Goal: Information Seeking & Learning: Understand process/instructions

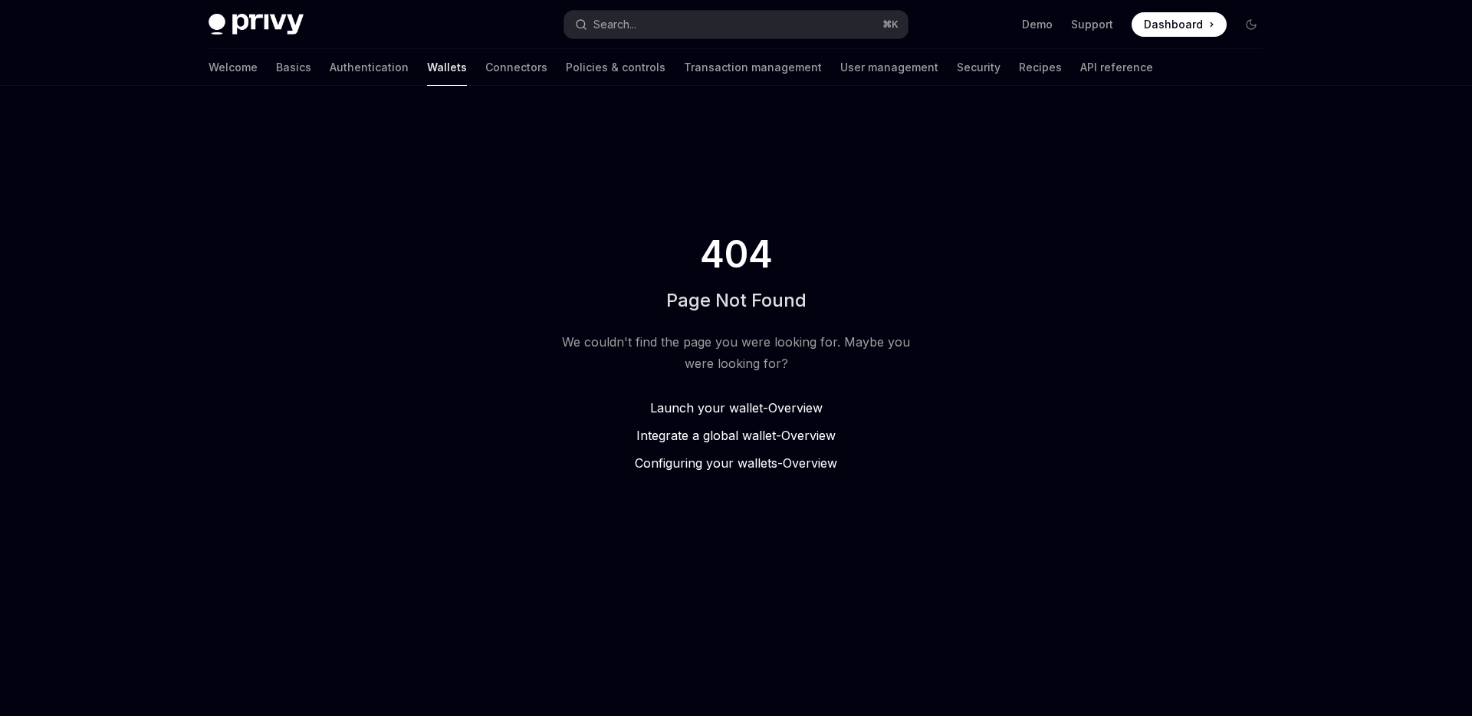
click at [748, 401] on span "Launch your wallet -" at bounding box center [709, 407] width 118 height 15
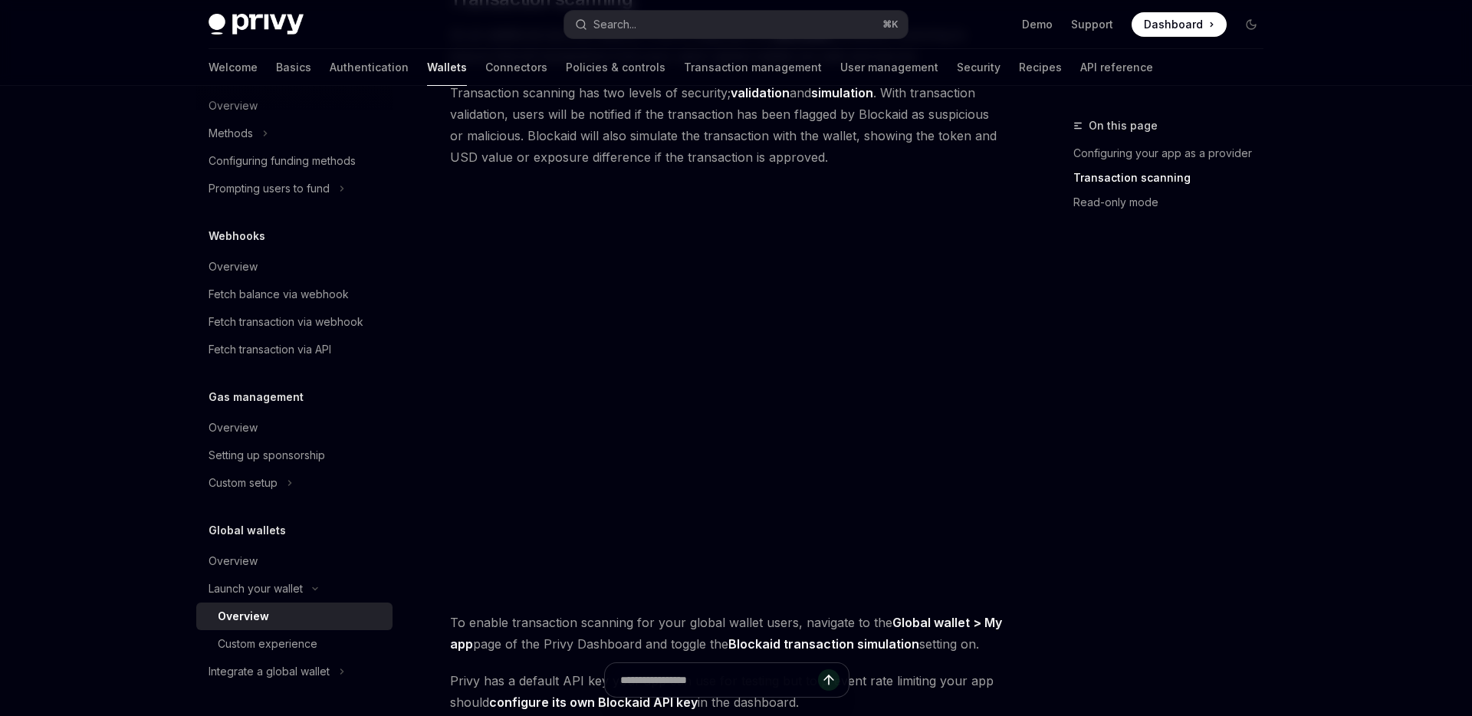
scroll to position [717, 0]
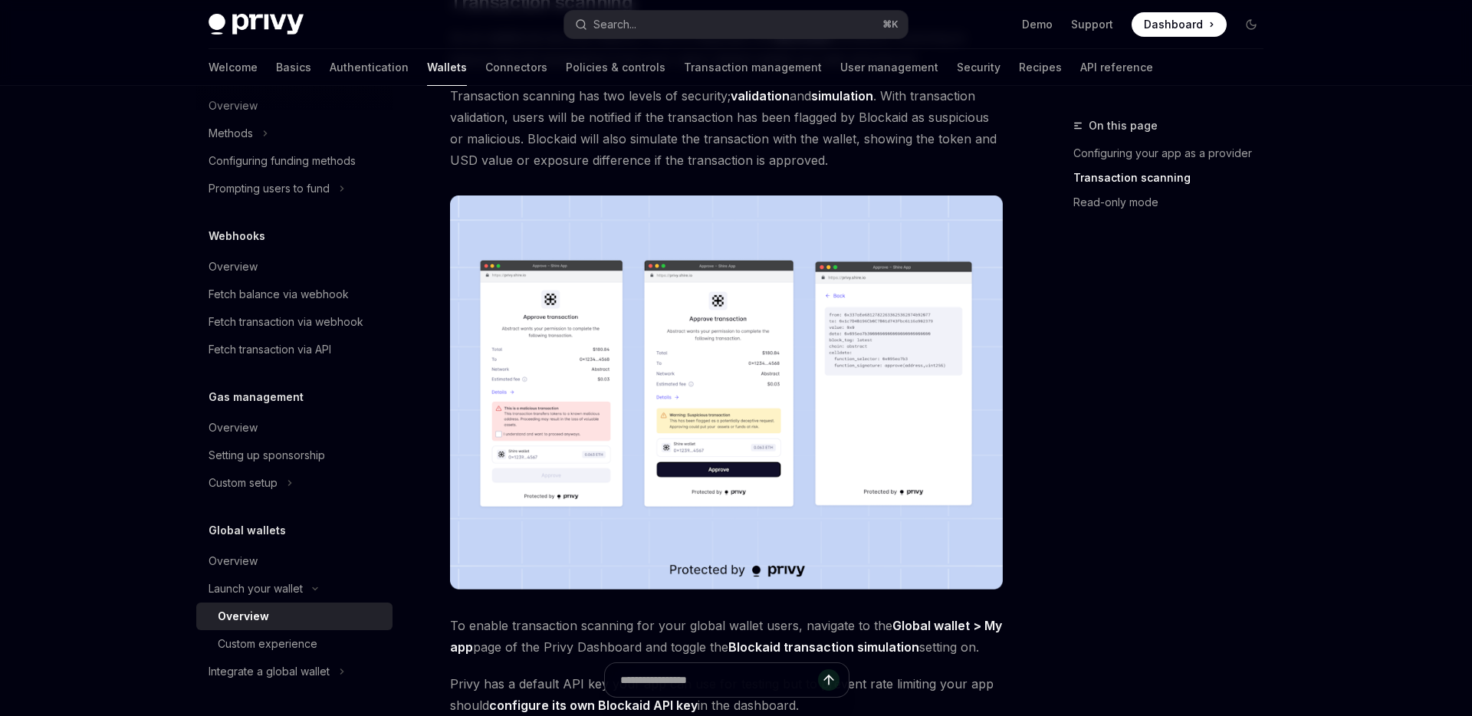
click at [751, 180] on div "Providers are apps that enable their users’ embedded wallets to be used in othe…" at bounding box center [726, 244] width 553 height 1537
click at [749, 133] on span "Transaction scanning has two levels of security; validation and simulation . Wi…" at bounding box center [726, 128] width 553 height 86
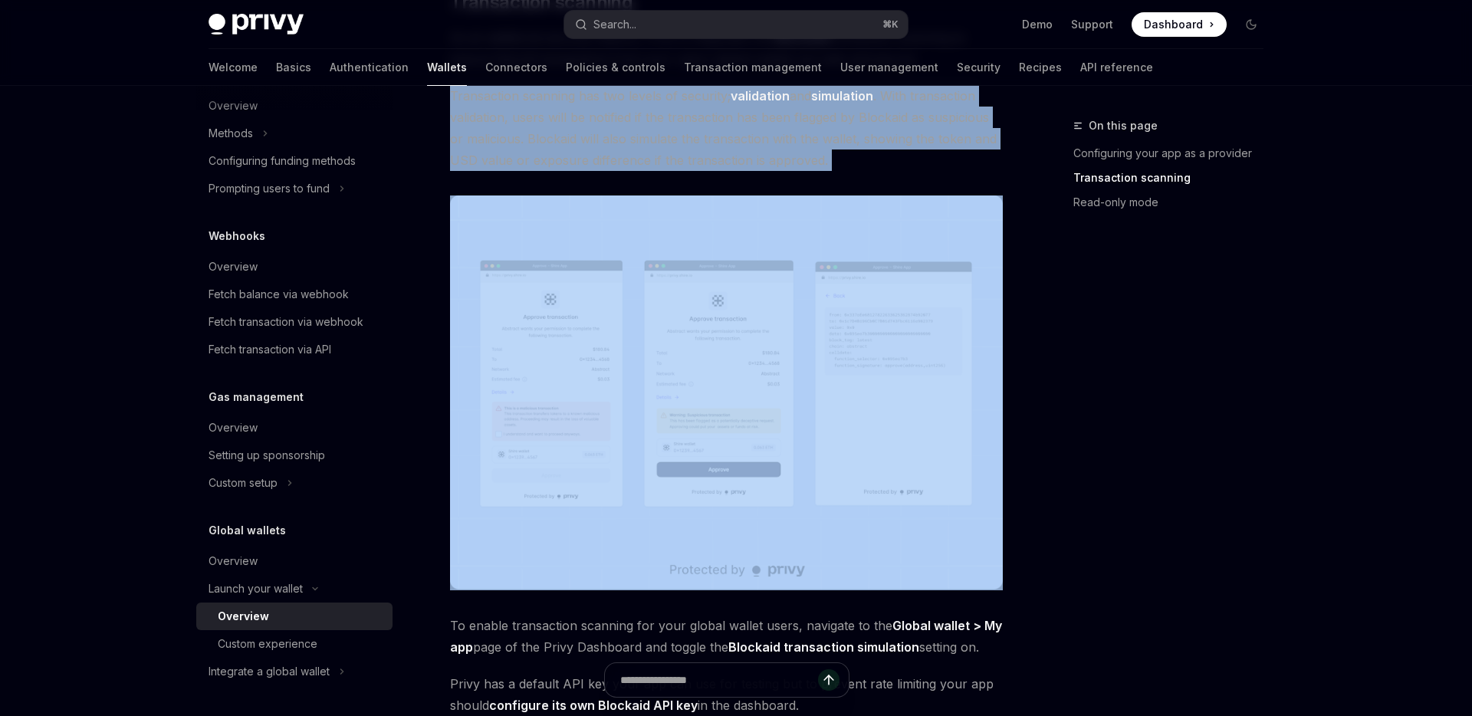
click at [749, 133] on span "Transaction scanning has two levels of security; validation and simulation . Wi…" at bounding box center [726, 128] width 553 height 86
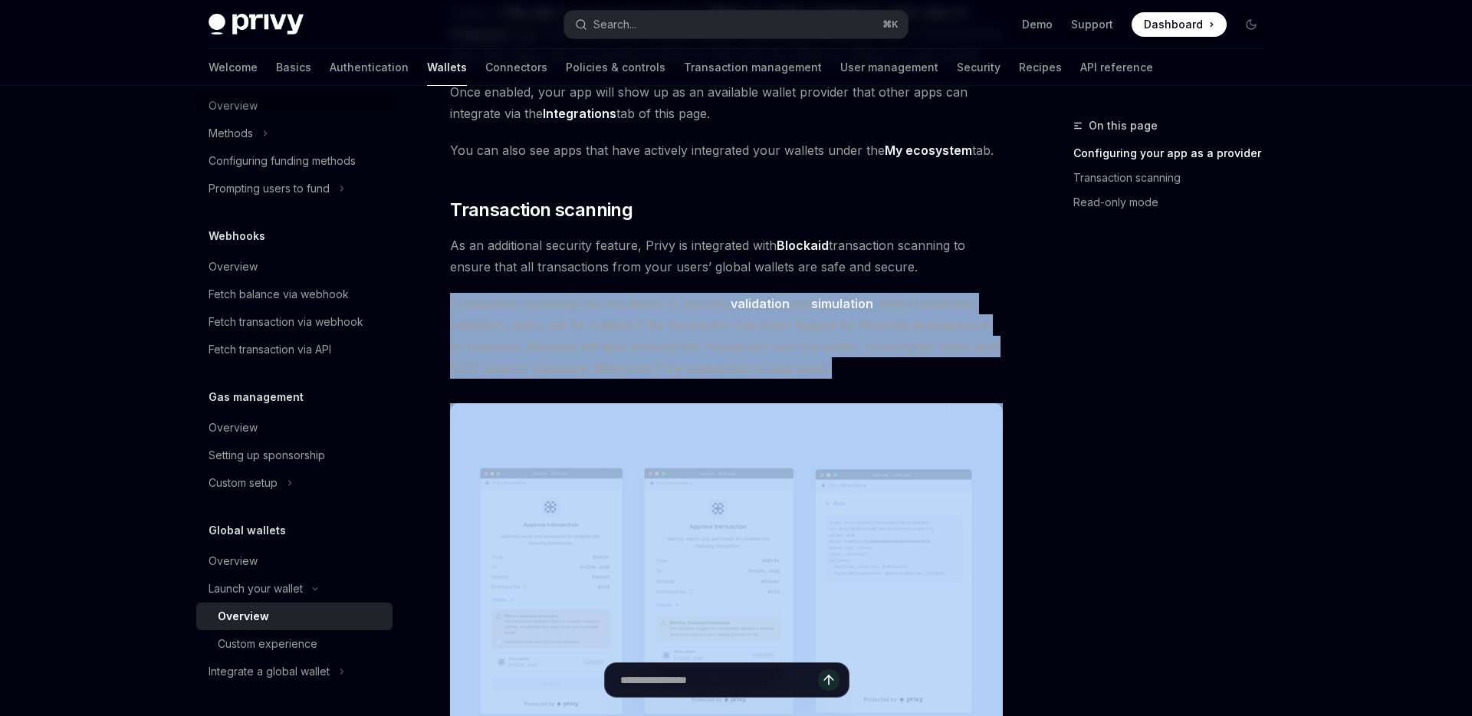
scroll to position [479, 0]
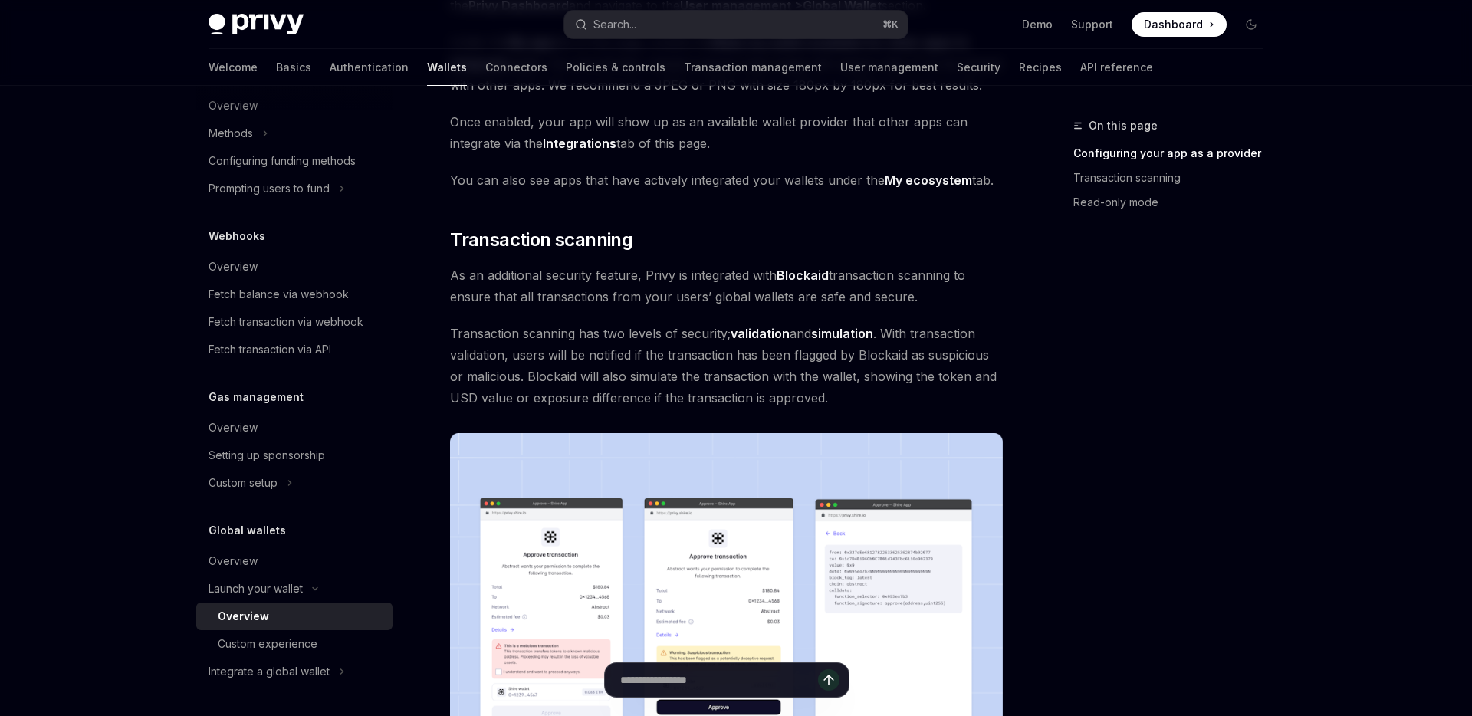
click at [574, 295] on span "As an additional security feature, Privy is integrated with Blockaid transactio…" at bounding box center [726, 286] width 553 height 43
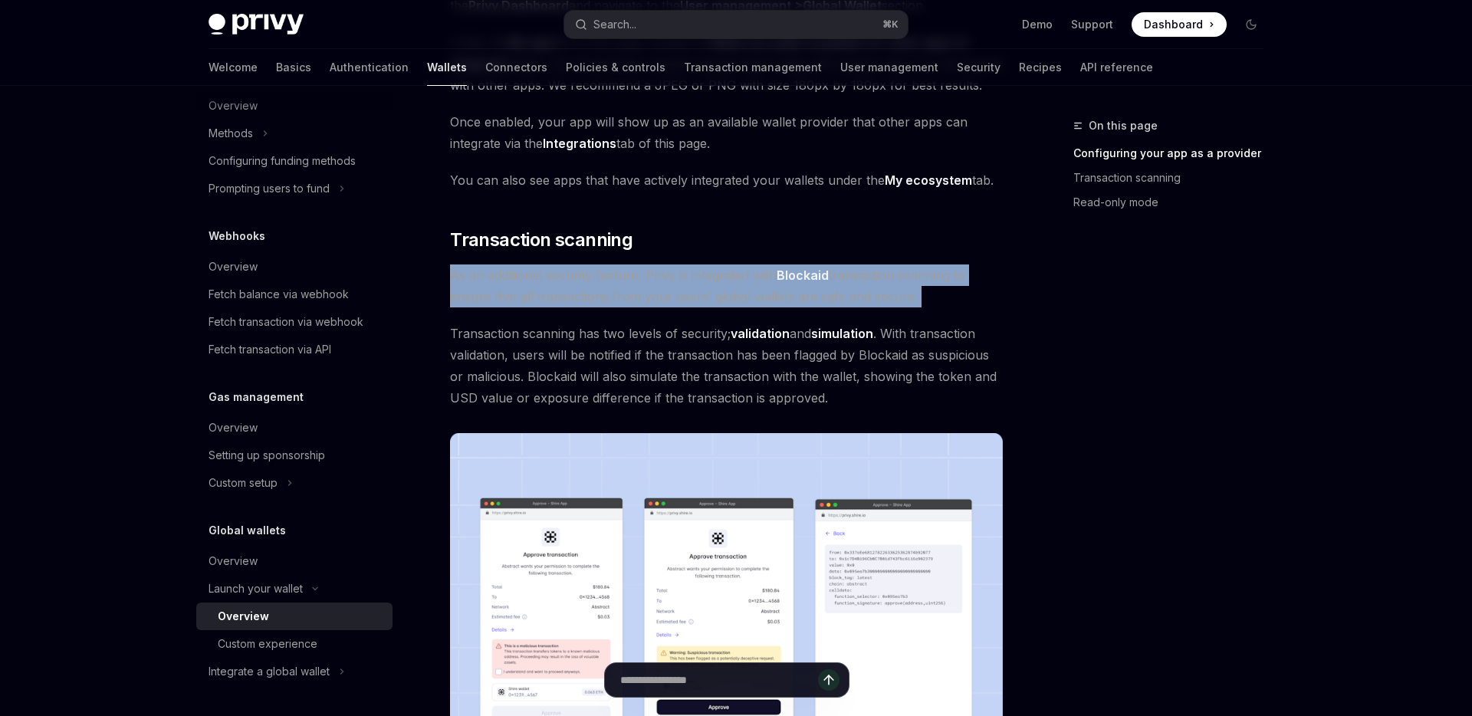
click at [574, 295] on span "As an additional security feature, Privy is integrated with Blockaid transactio…" at bounding box center [726, 286] width 553 height 43
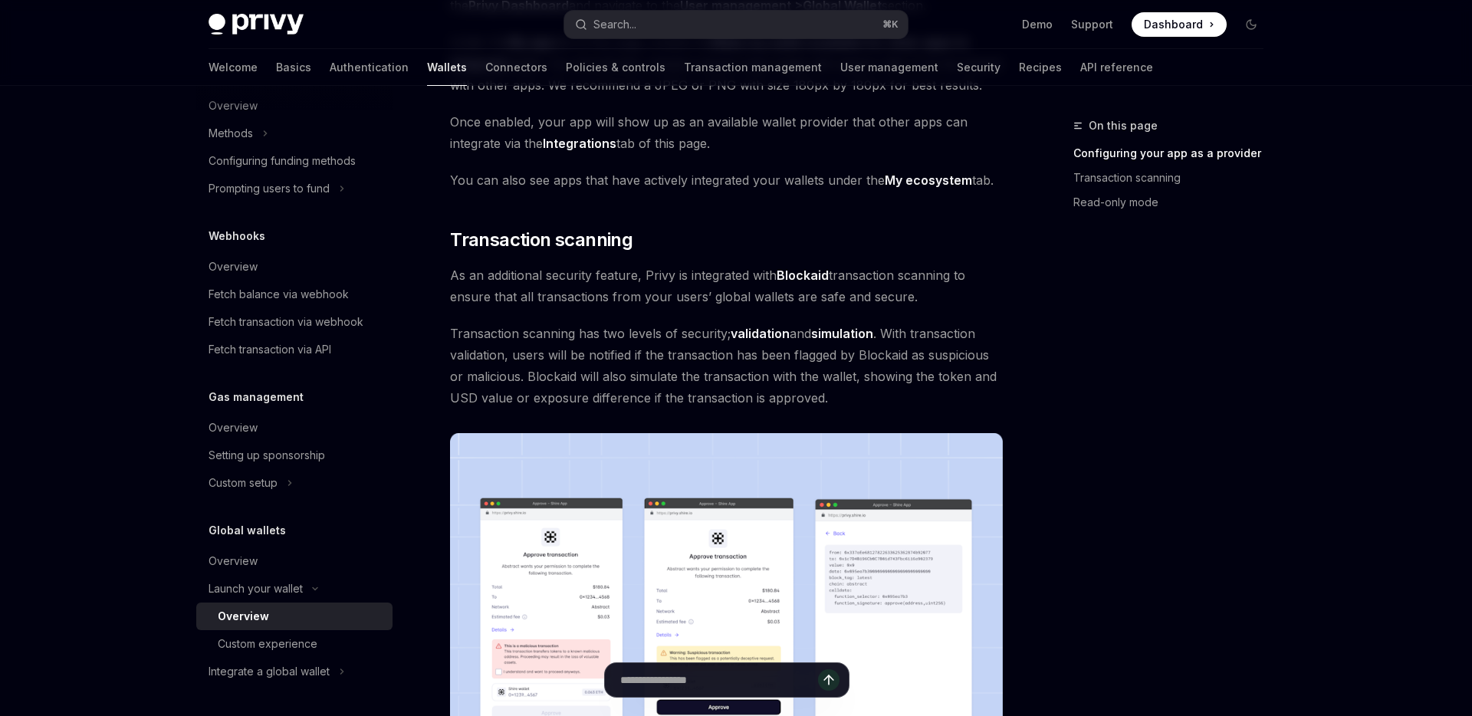
click at [545, 260] on div "Providers are apps that enable their users’ embedded wallets to be used in othe…" at bounding box center [726, 482] width 553 height 1537
click at [556, 238] on span "Transaction scanning" at bounding box center [541, 240] width 182 height 25
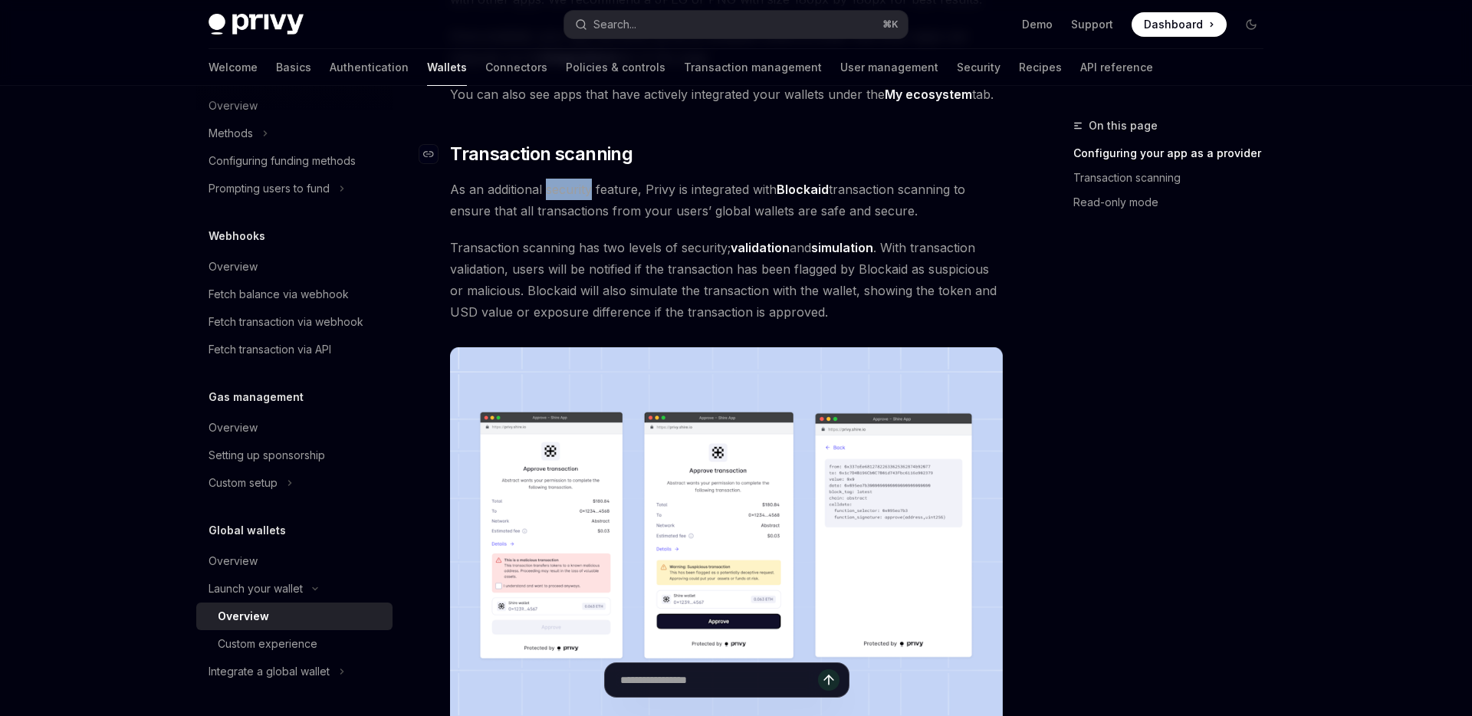
click at [556, 238] on div "Providers are apps that enable their users’ embedded wallets to be used in othe…" at bounding box center [726, 396] width 553 height 1537
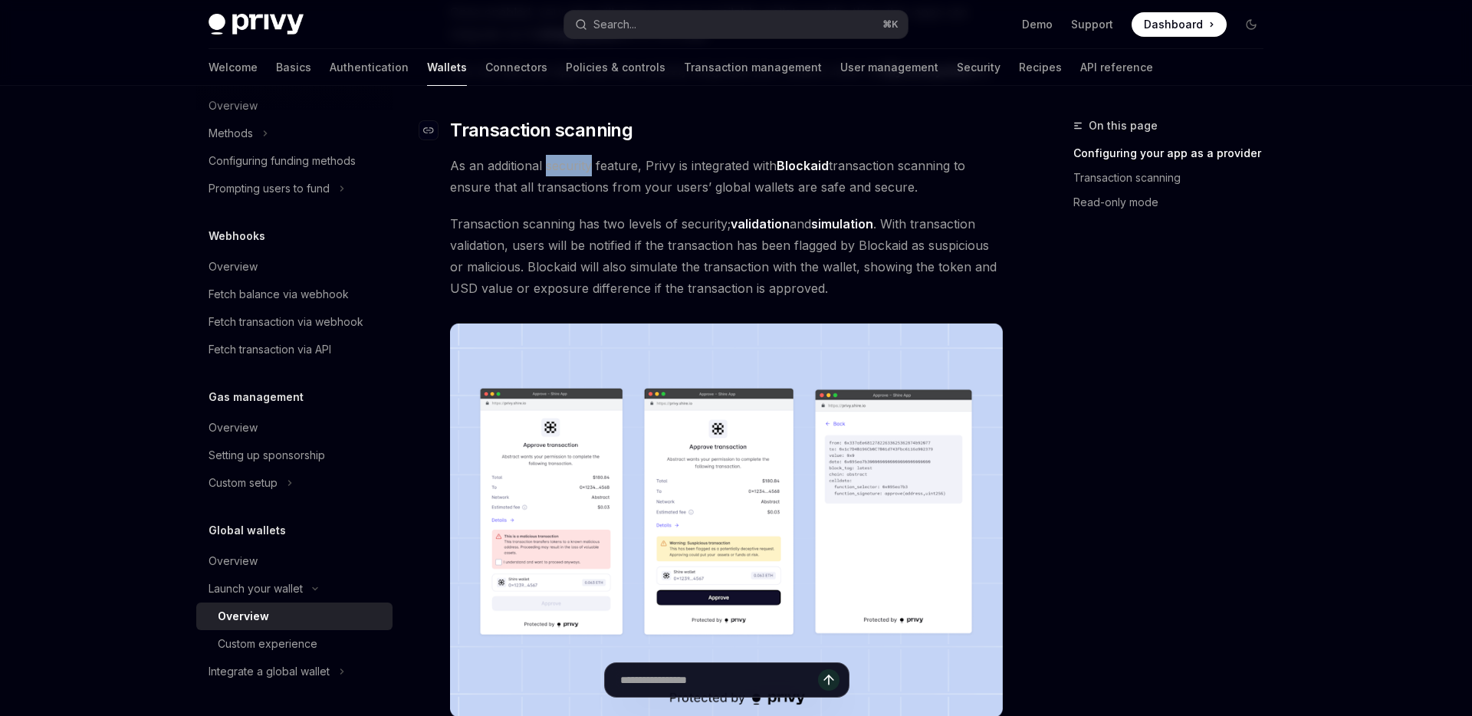
scroll to position [590, 0]
click at [577, 262] on span "Transaction scanning has two levels of security; validation and simulation . Wi…" at bounding box center [726, 255] width 553 height 86
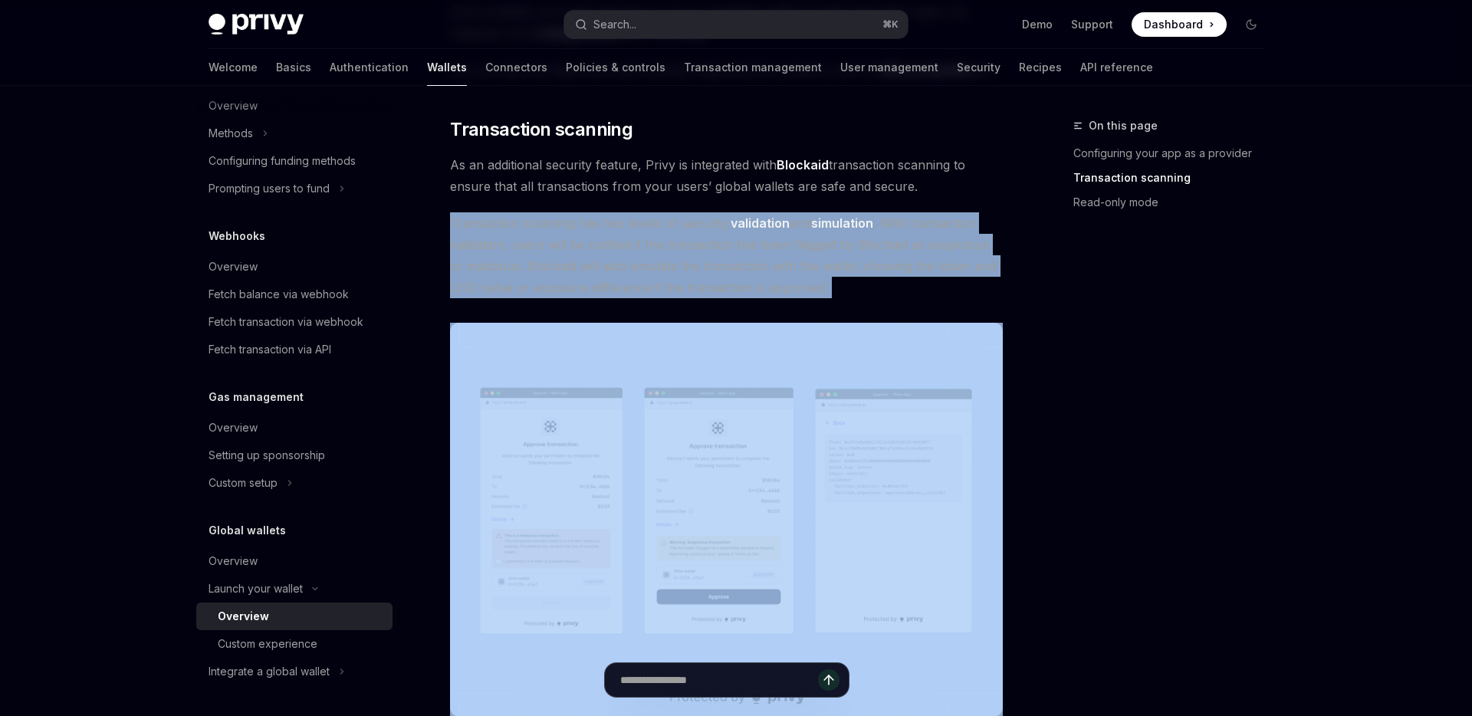
click at [577, 262] on span "Transaction scanning has two levels of security; validation and simulation . Wi…" at bounding box center [726, 255] width 553 height 86
click at [561, 203] on div "Providers are apps that enable their users’ embedded wallets to be used in othe…" at bounding box center [726, 372] width 553 height 1537
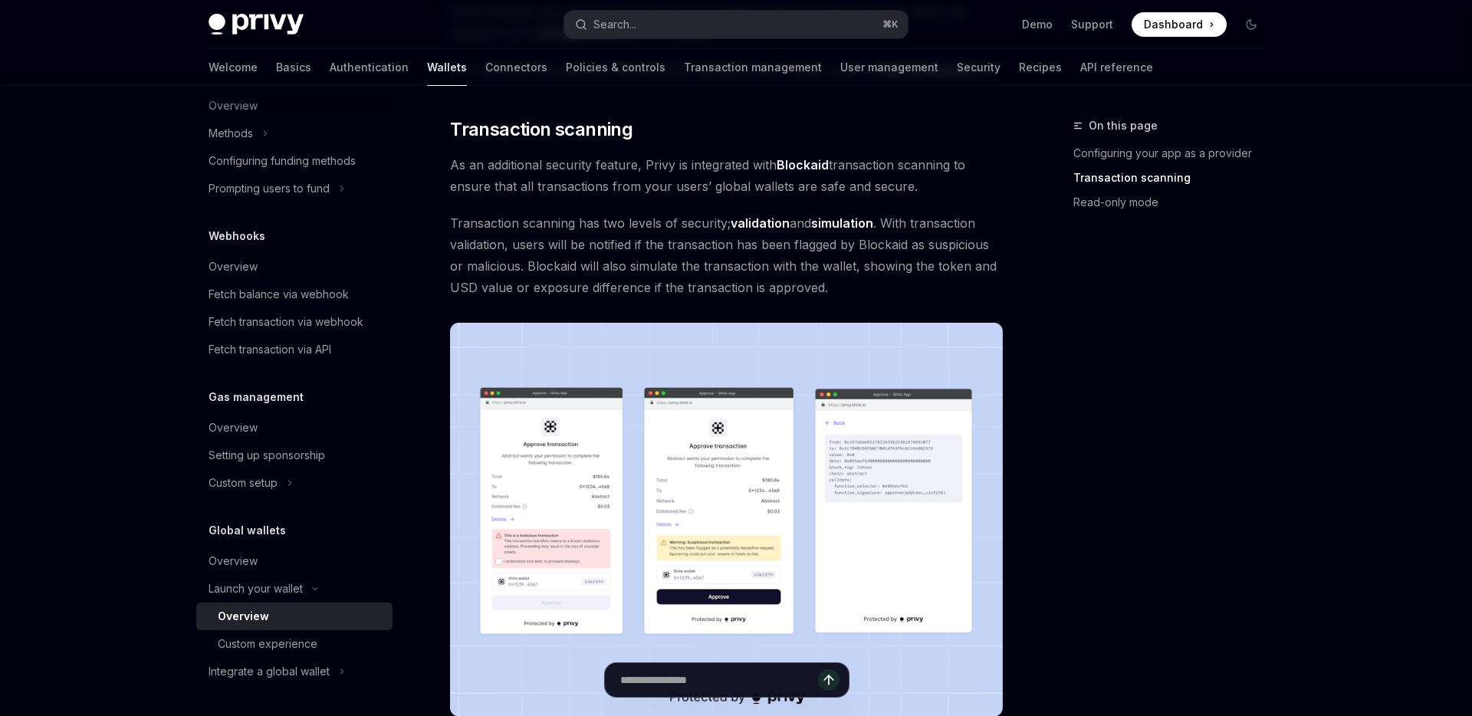
click at [570, 179] on span "As an additional security feature, Privy is integrated with Blockaid transactio…" at bounding box center [726, 175] width 553 height 43
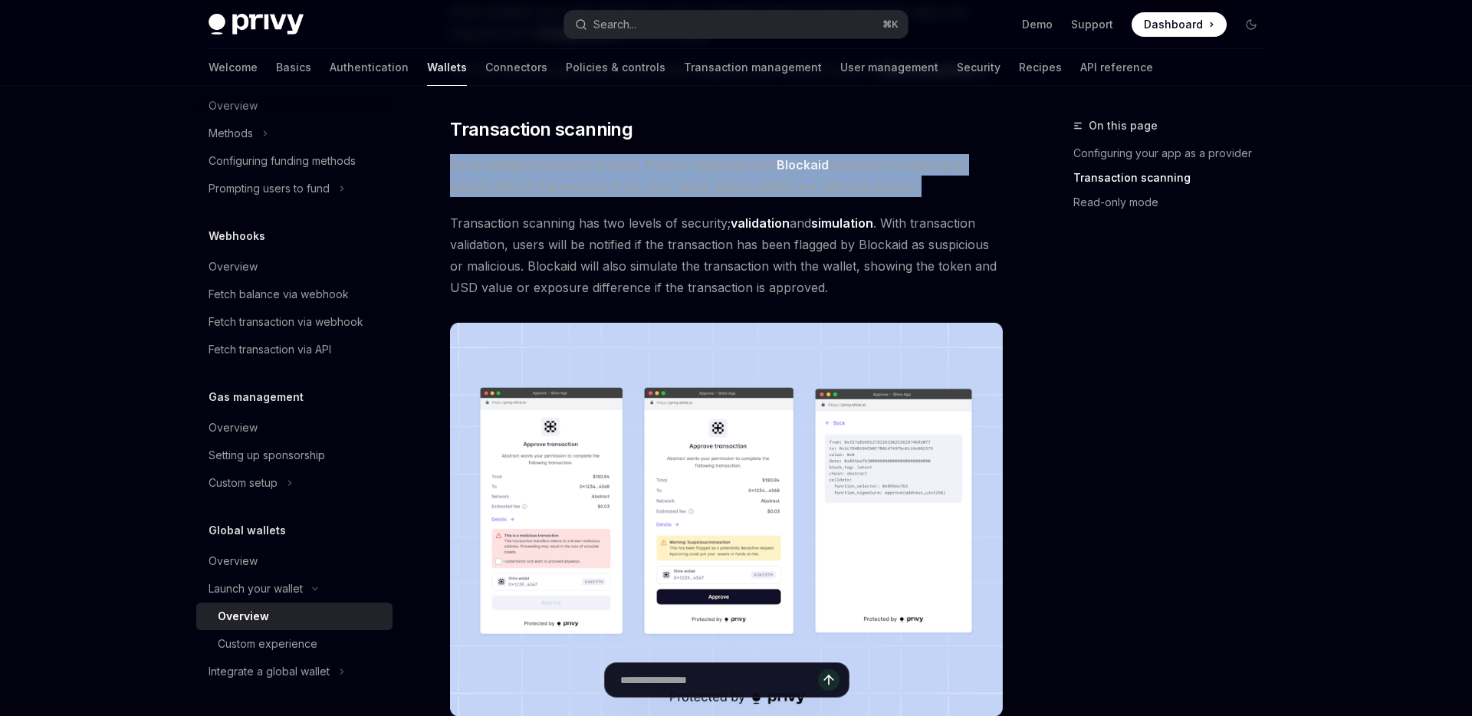
click at [570, 179] on span "As an additional security feature, Privy is integrated with Blockaid transactio…" at bounding box center [726, 175] width 553 height 43
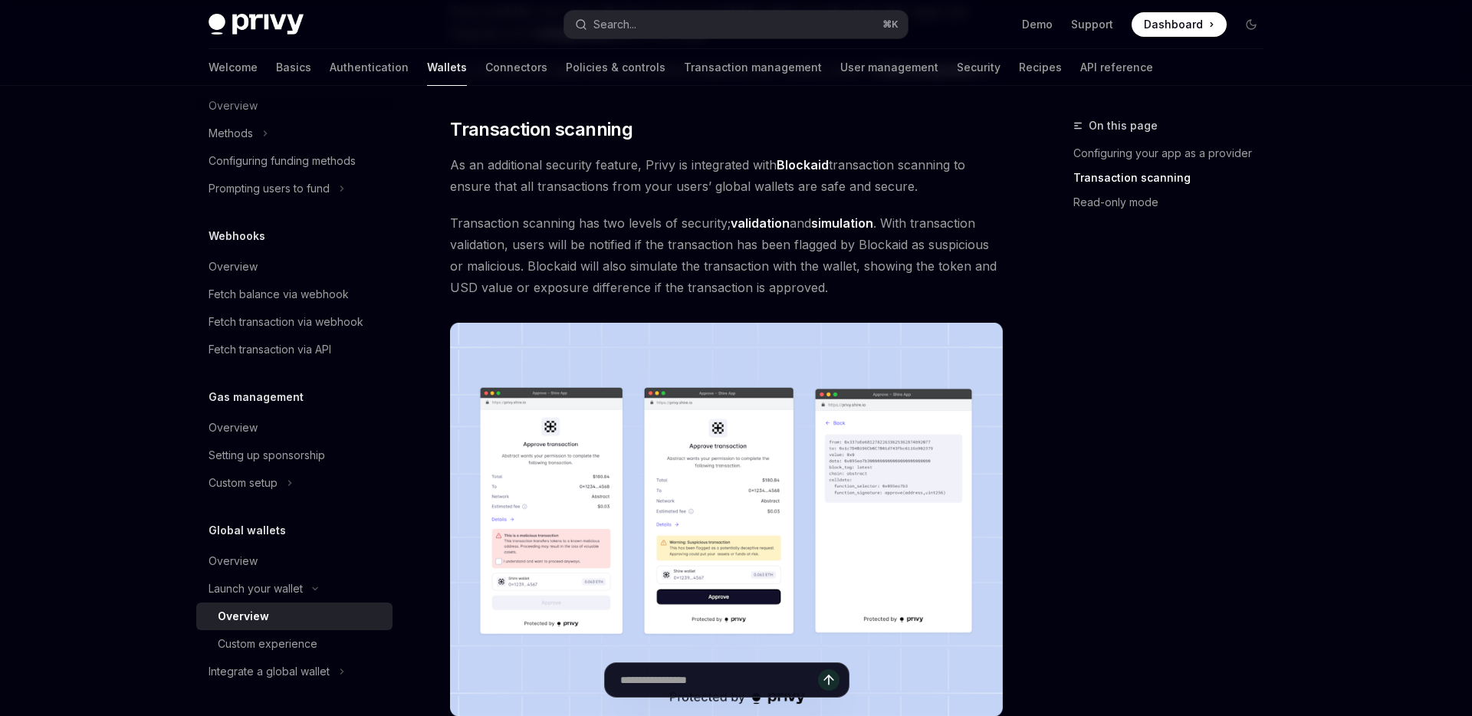
click at [540, 265] on span "Transaction scanning has two levels of security; validation and simulation . Wi…" at bounding box center [726, 255] width 553 height 86
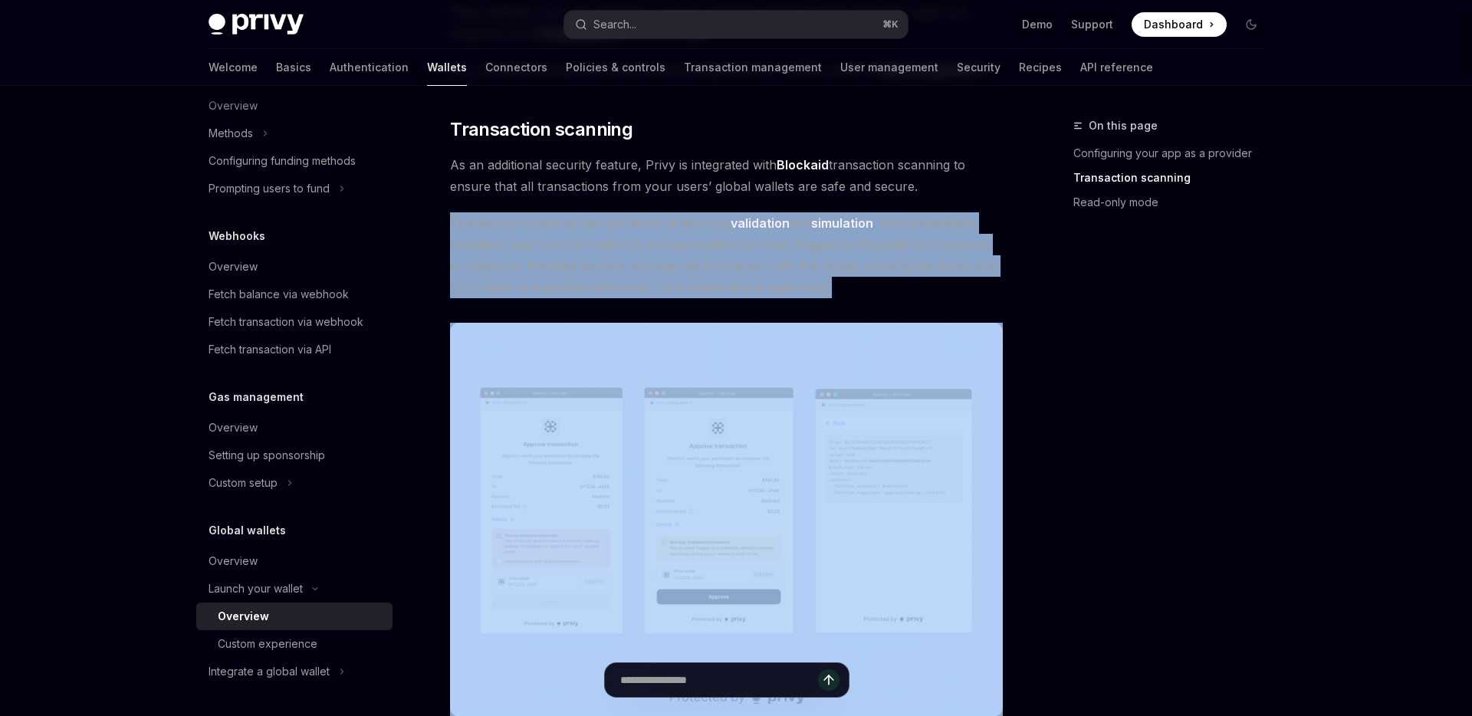
click at [540, 265] on span "Transaction scanning has two levels of security; validation and simulation . Wi…" at bounding box center [726, 255] width 553 height 86
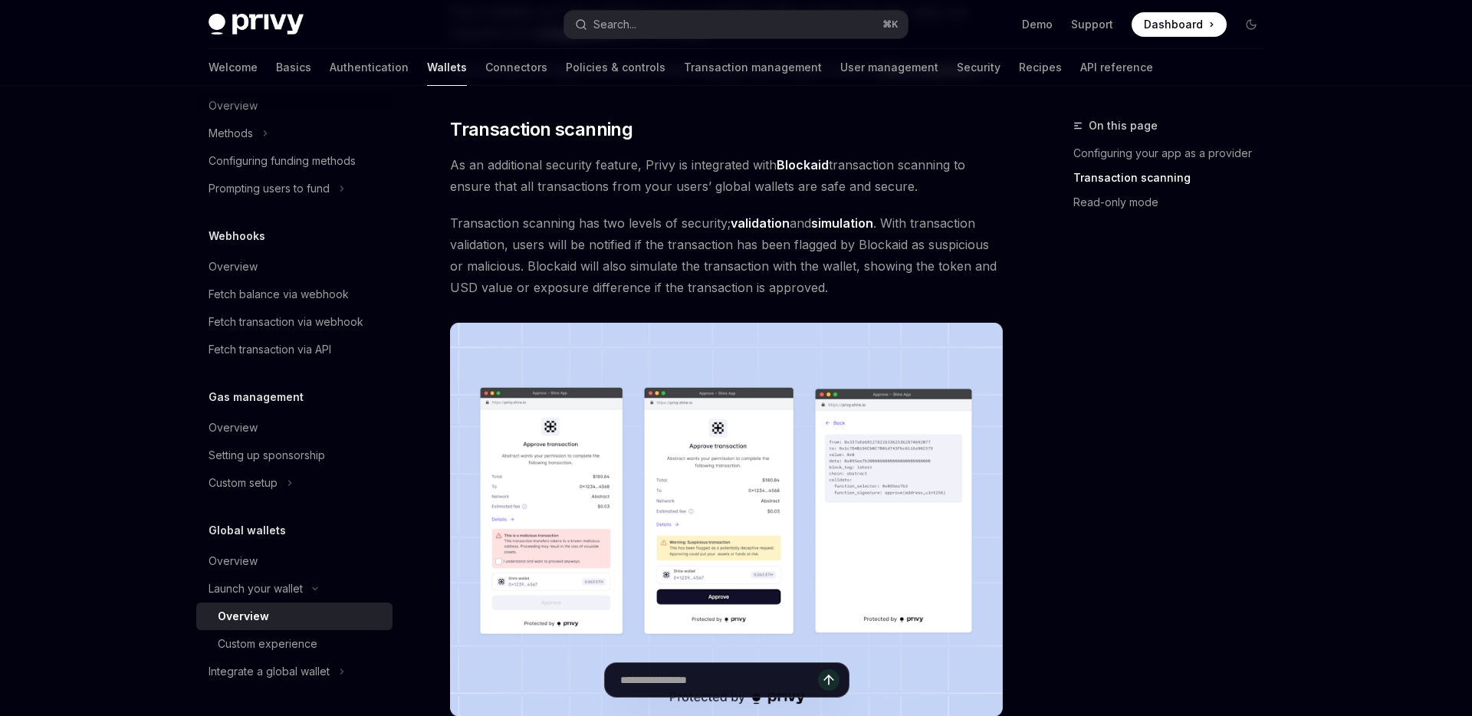
click at [543, 177] on span "As an additional security feature, Privy is integrated with Blockaid transactio…" at bounding box center [726, 175] width 553 height 43
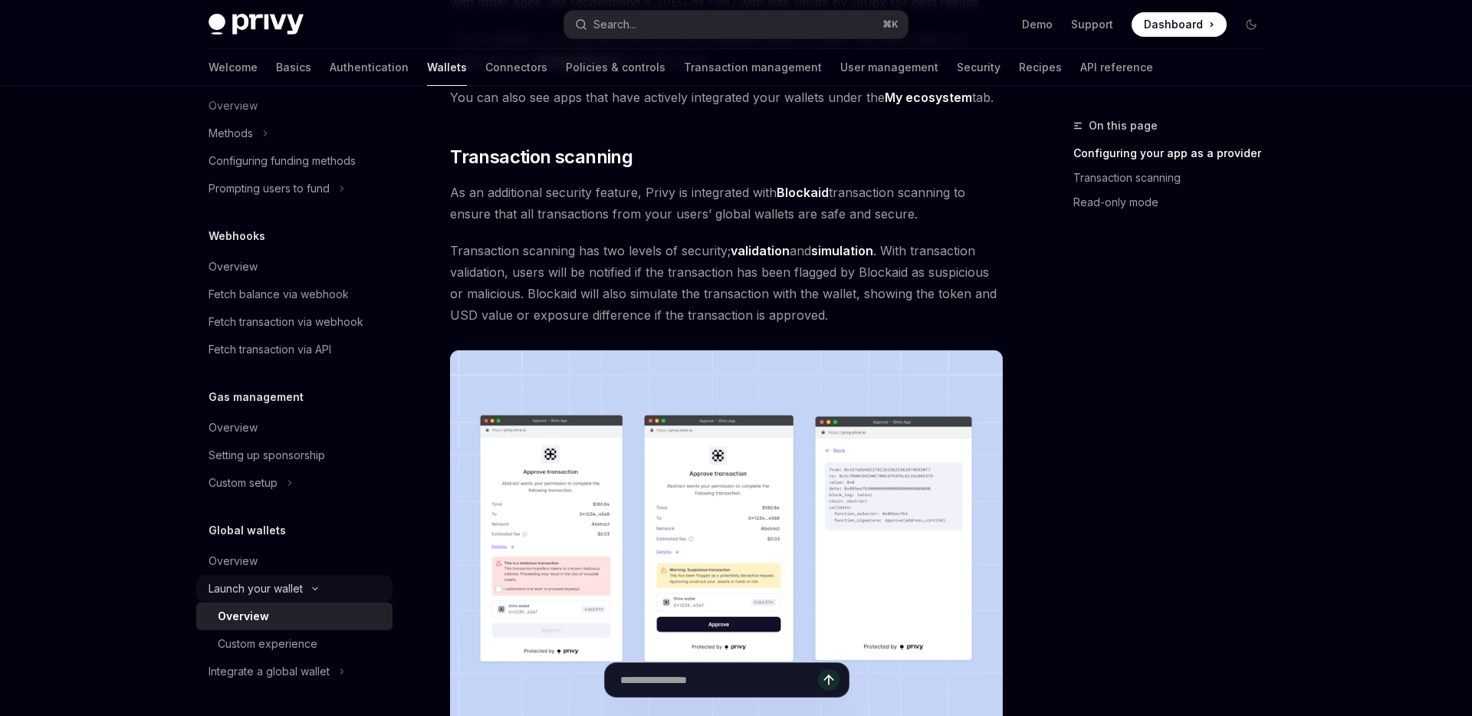
scroll to position [577, 0]
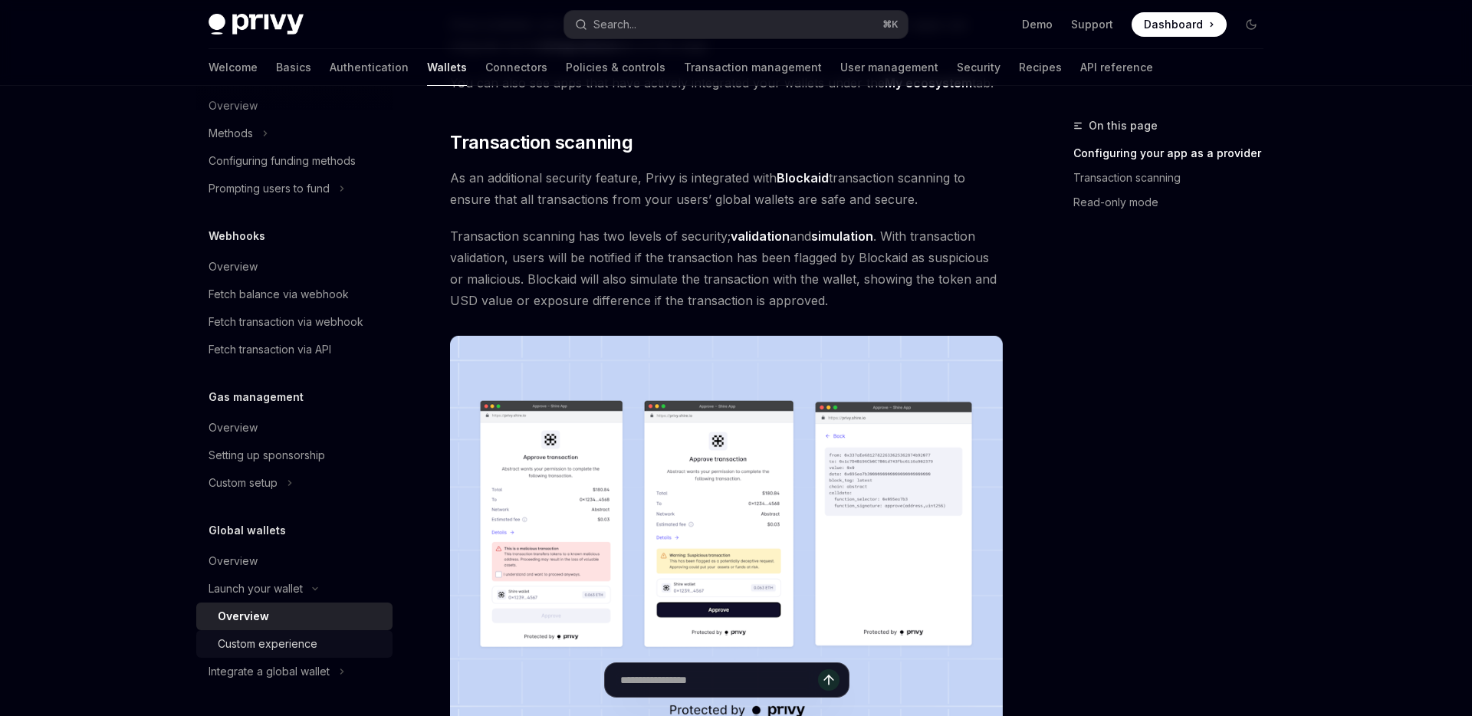
click at [232, 646] on div "Custom experience" at bounding box center [268, 644] width 100 height 18
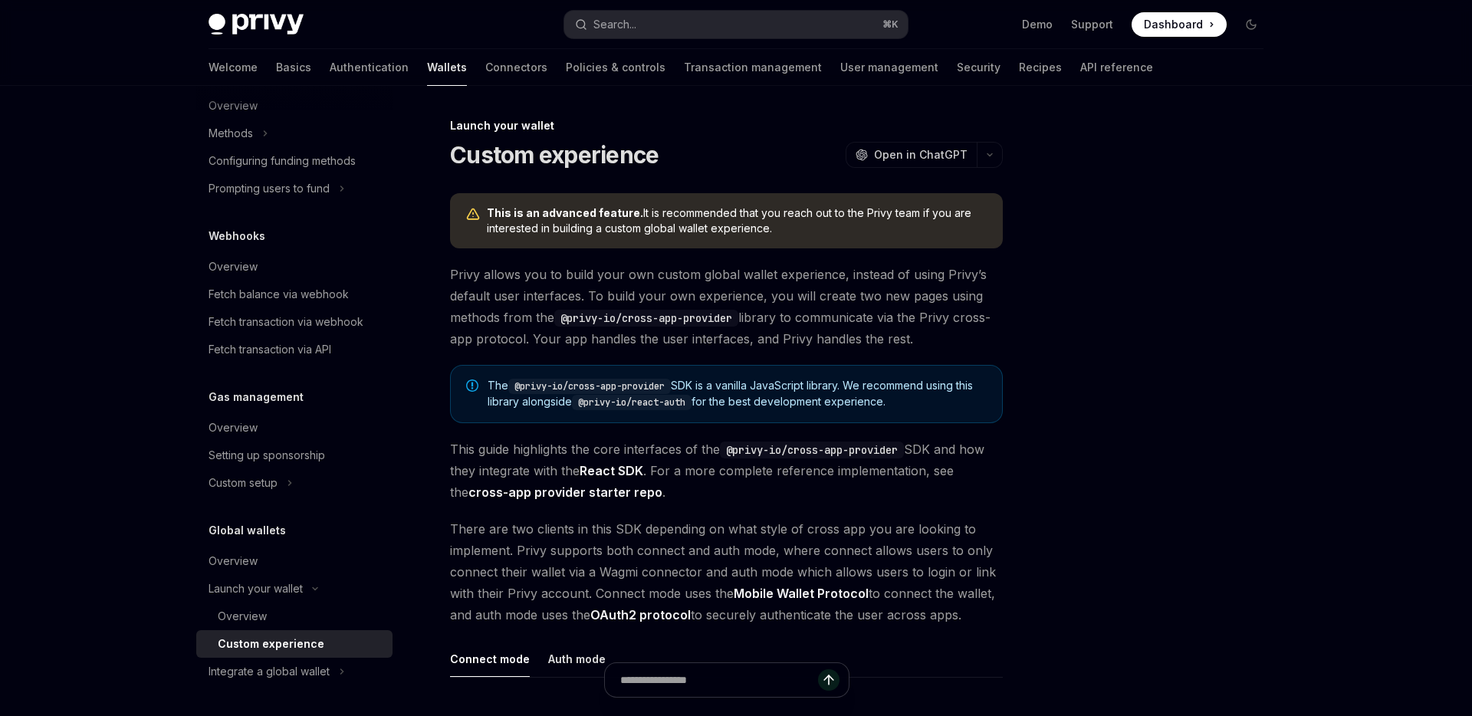
type textarea "*"
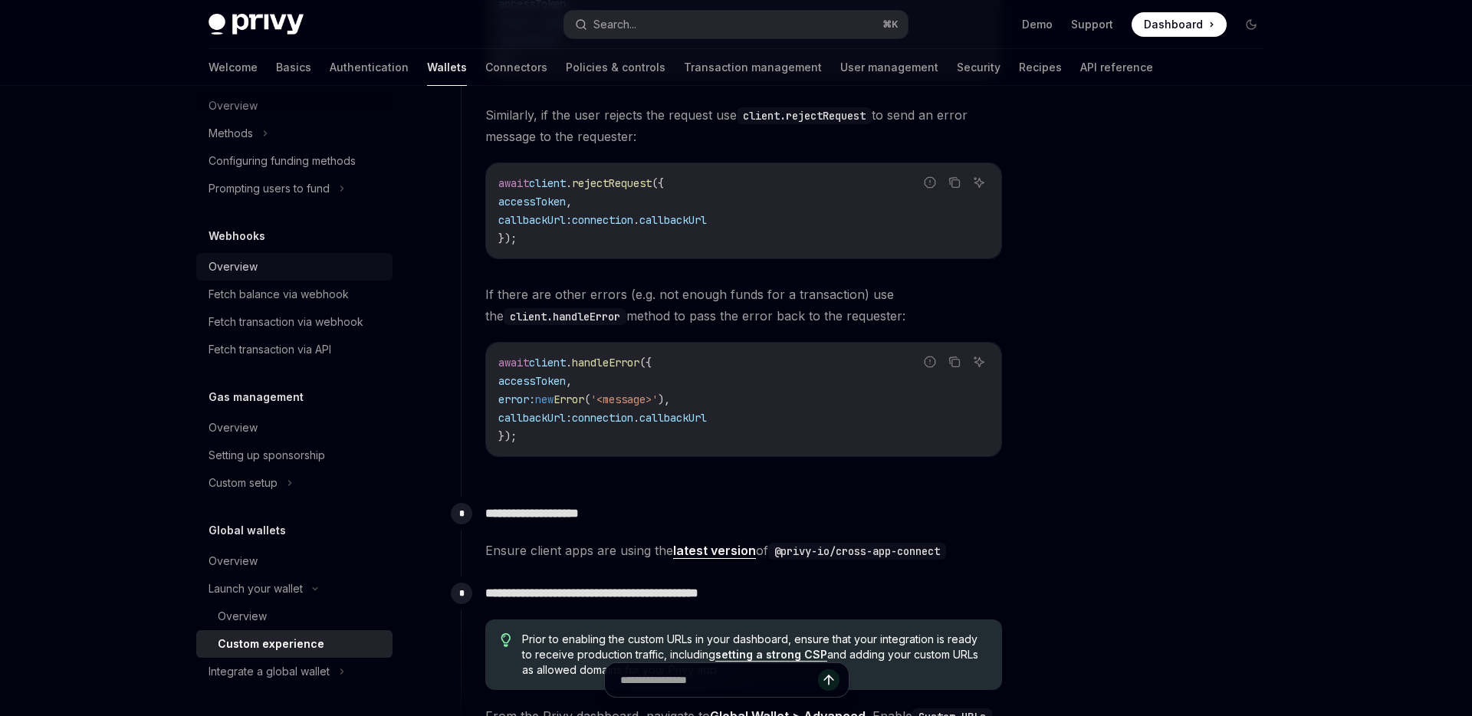
scroll to position [2429, 0]
